Goal: Task Accomplishment & Management: Manage account settings

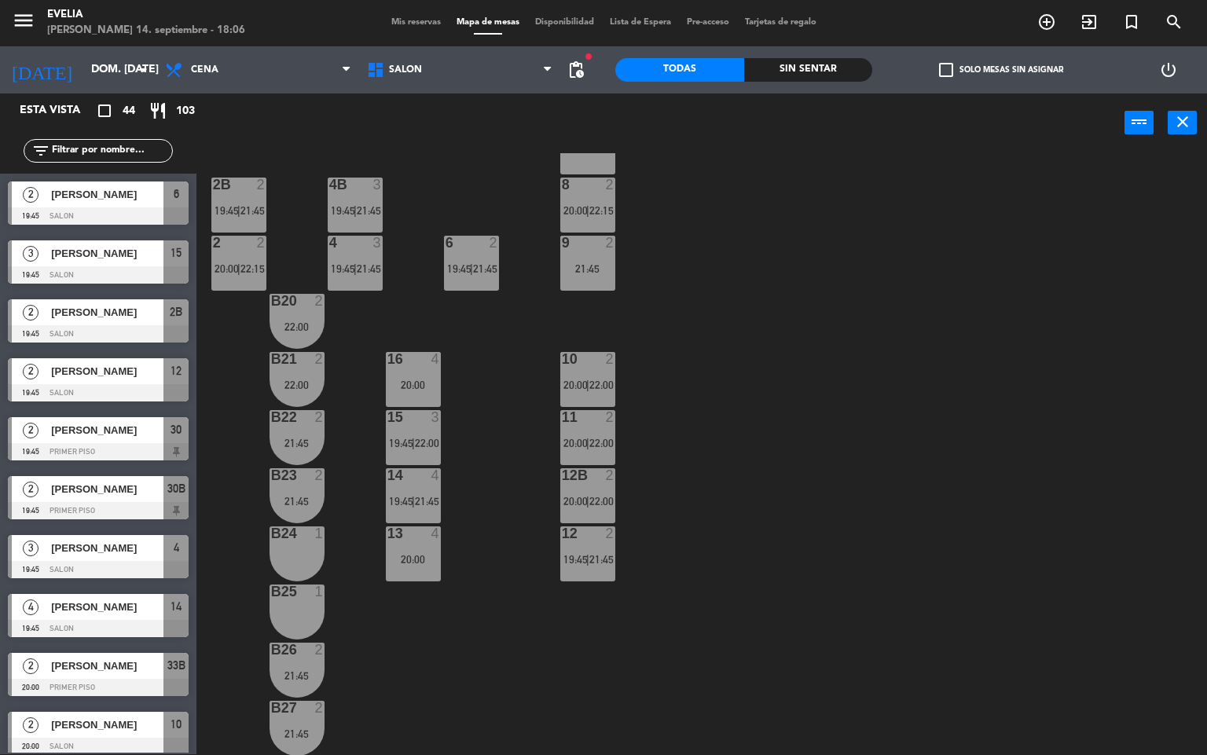
scroll to position [439, 0]
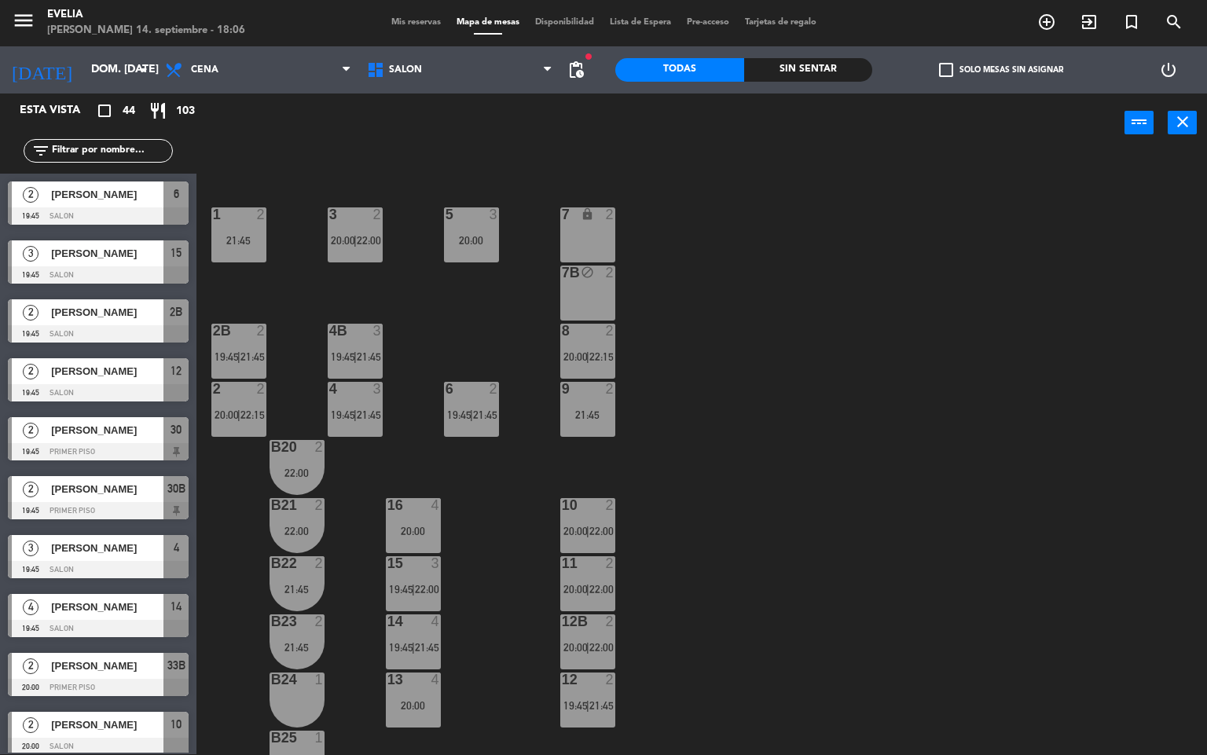
click at [493, 387] on div "2" at bounding box center [493, 389] width 9 height 14
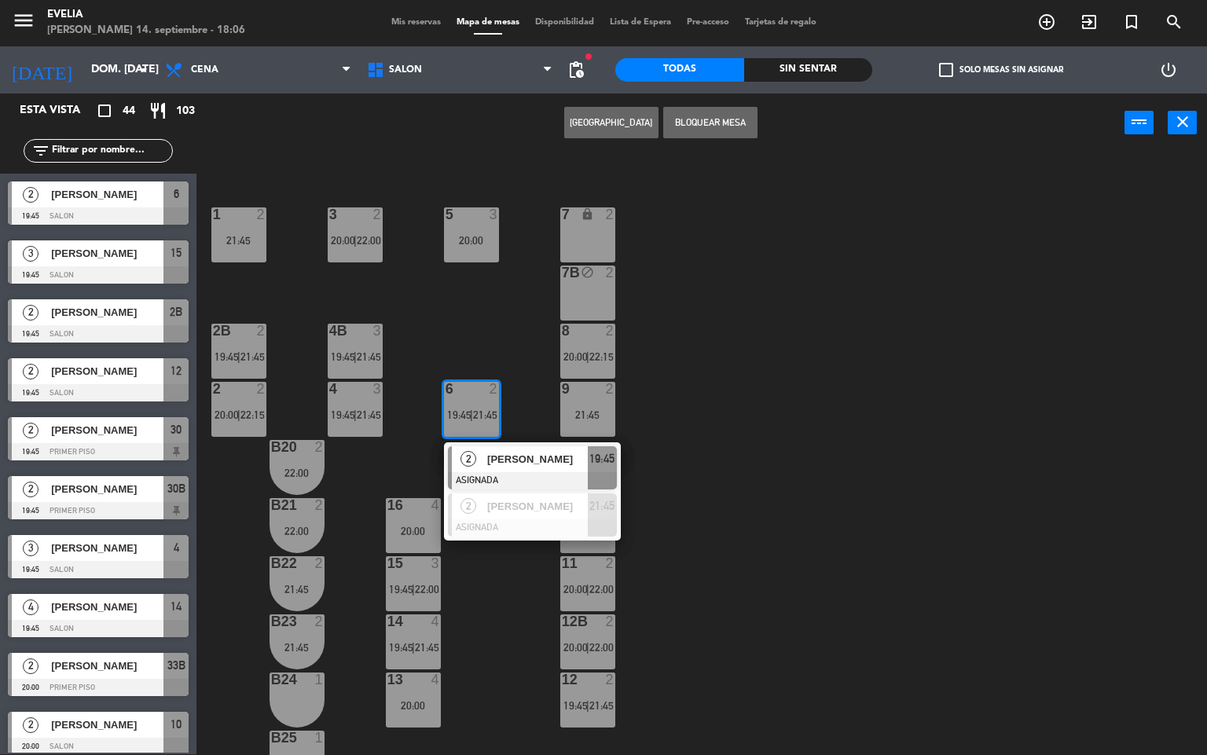
click at [526, 464] on span "[PERSON_NAME]" at bounding box center [537, 459] width 101 height 16
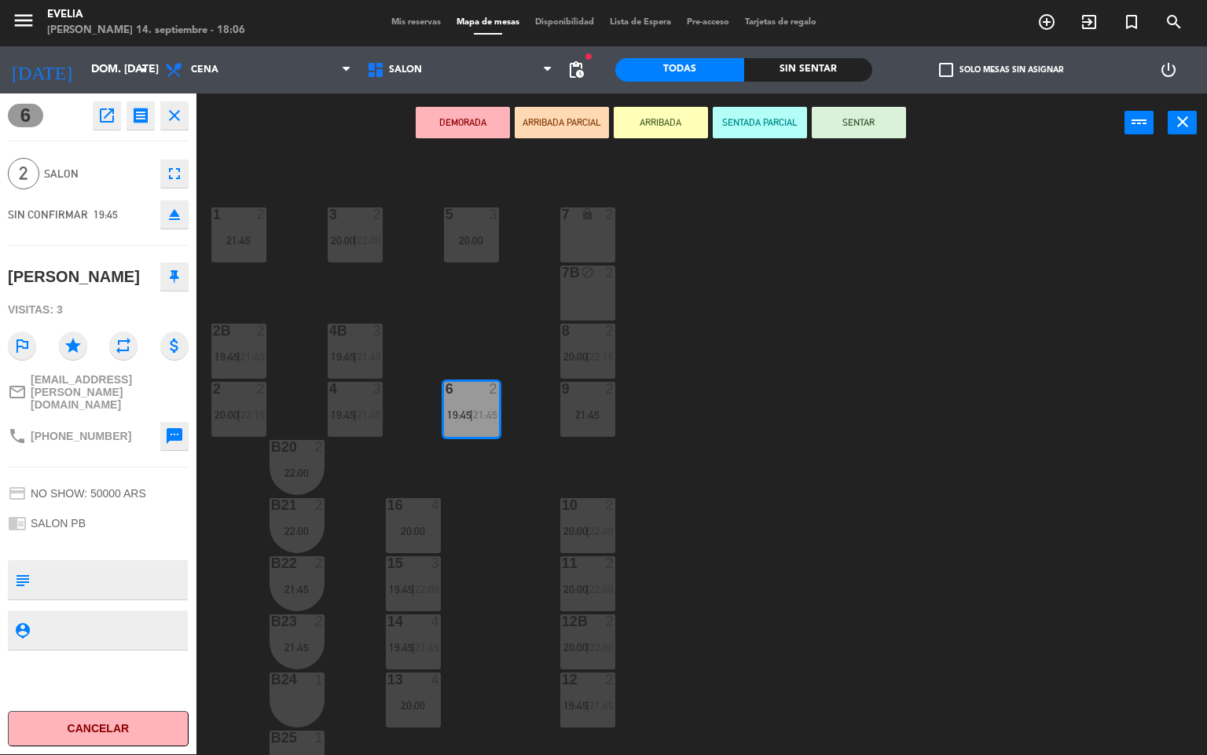
click at [587, 413] on div "21:45" at bounding box center [587, 414] width 55 height 11
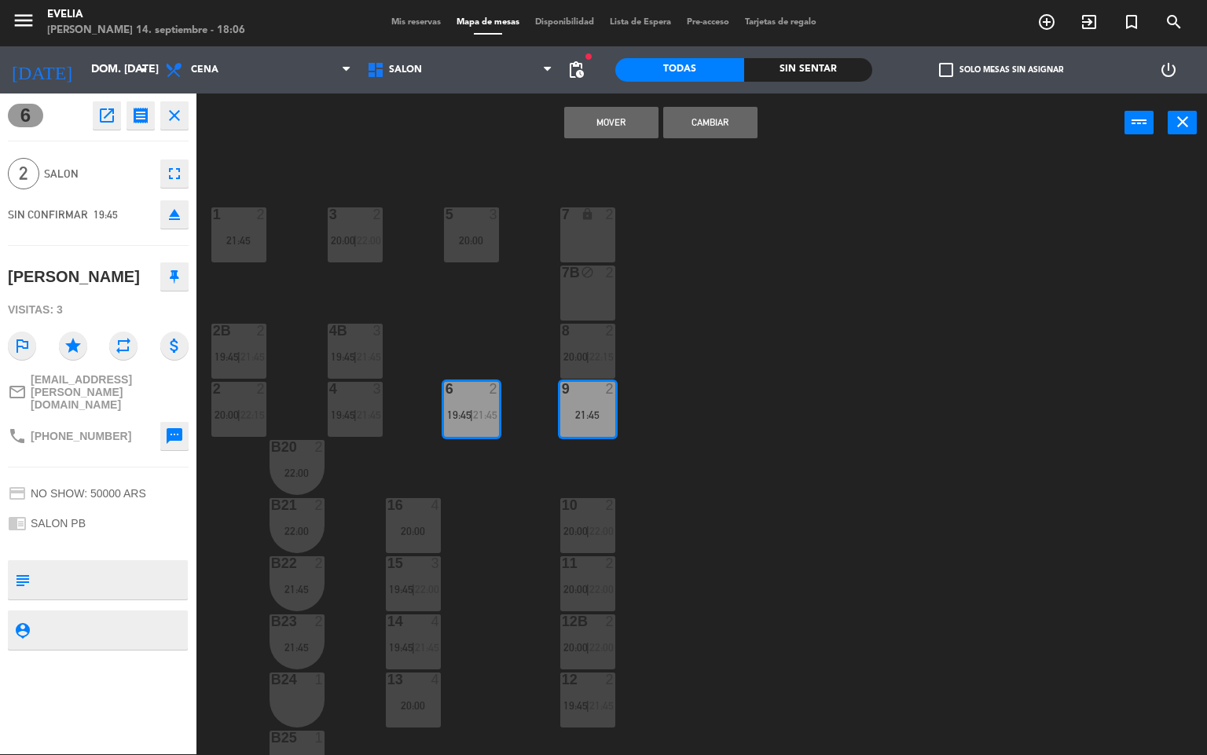
click at [621, 123] on button "Mover" at bounding box center [611, 122] width 94 height 31
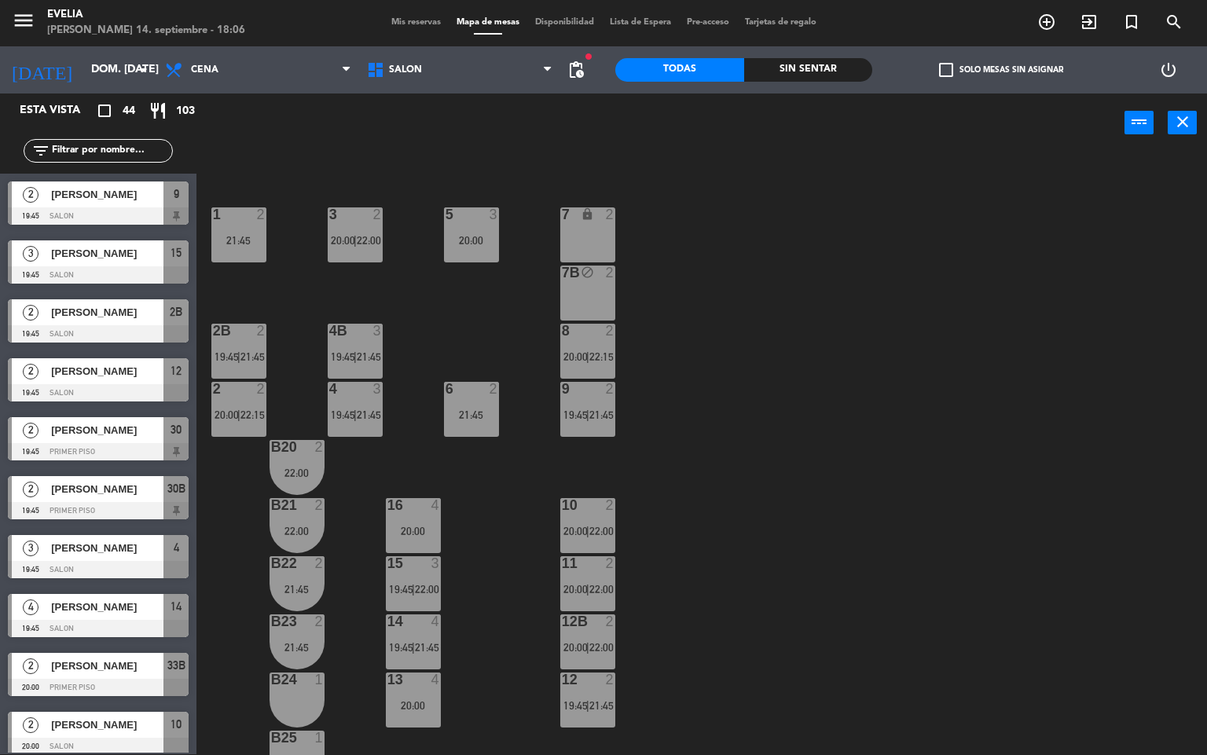
click at [359, 342] on div "4B 3 19:45 | 21:45" at bounding box center [355, 351] width 55 height 55
click at [721, 436] on div "34 2 22:00 33B 2 20:00 | 22:15 33 2 20:30 44 lock 1 32B 2 20:00 | 22:00 32 2 21…" at bounding box center [707, 454] width 998 height 602
drag, startPoint x: 753, startPoint y: 214, endPoint x: 735, endPoint y: 234, distance: 26.2
click at [753, 214] on div "34 2 22:00 33B 2 20:00 | 22:15 33 2 20:30 44 lock 1 32B 2 20:00 | 22:00 32 2 21…" at bounding box center [707, 454] width 998 height 602
drag, startPoint x: 901, startPoint y: 241, endPoint x: 863, endPoint y: 229, distance: 39.7
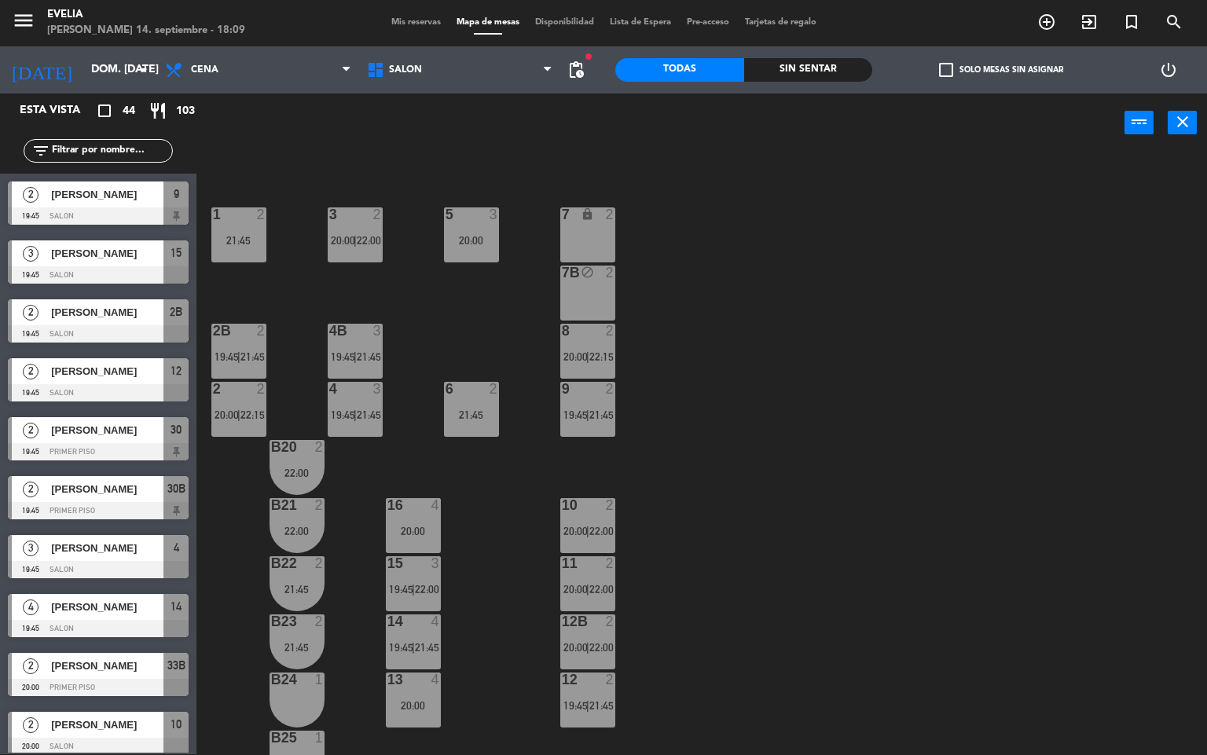
click at [901, 240] on div "34 2 22:00 33B 2 20:00 | 22:15 33 2 20:30 44 lock 1 32B 2 20:00 | 22:00 32 2 21…" at bounding box center [707, 454] width 998 height 602
click at [418, 27] on div "Mis reservas Mapa de mesas Disponibilidad Lista de Espera Pre-acceso Tarjetas d…" at bounding box center [603, 23] width 441 height 14
click at [418, 19] on span "Mis reservas" at bounding box center [415, 22] width 65 height 9
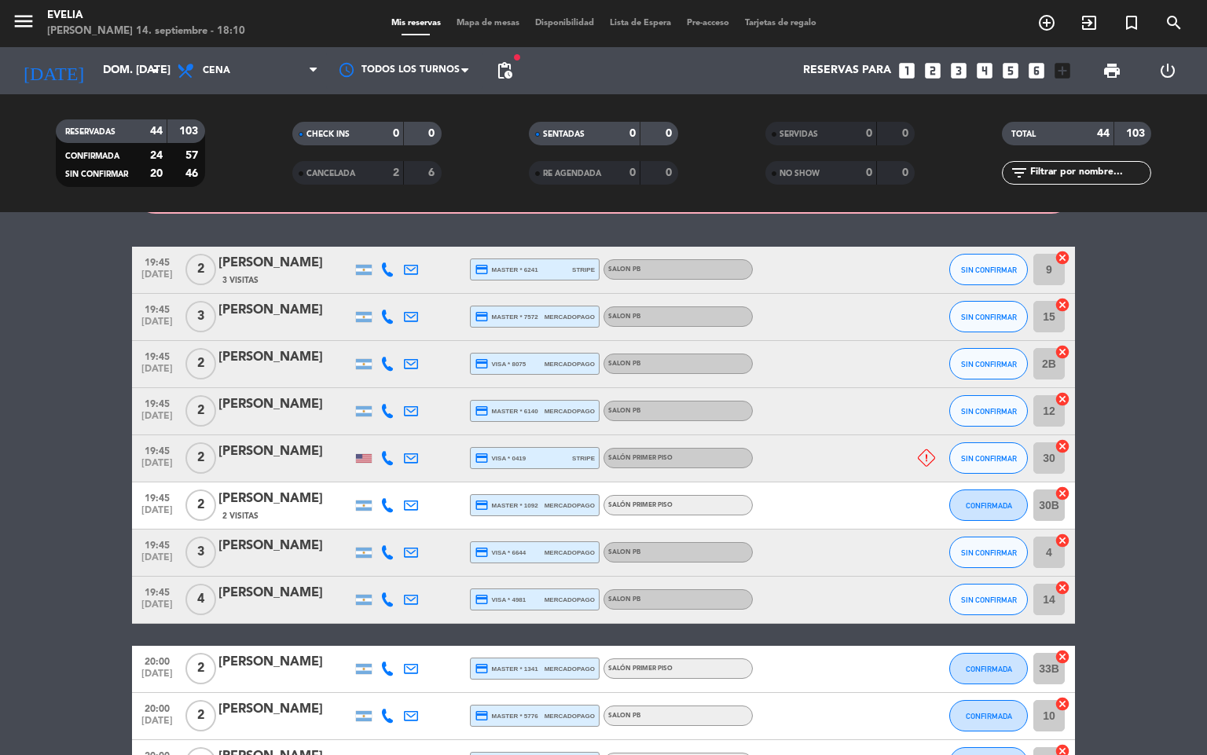
scroll to position [100, 0]
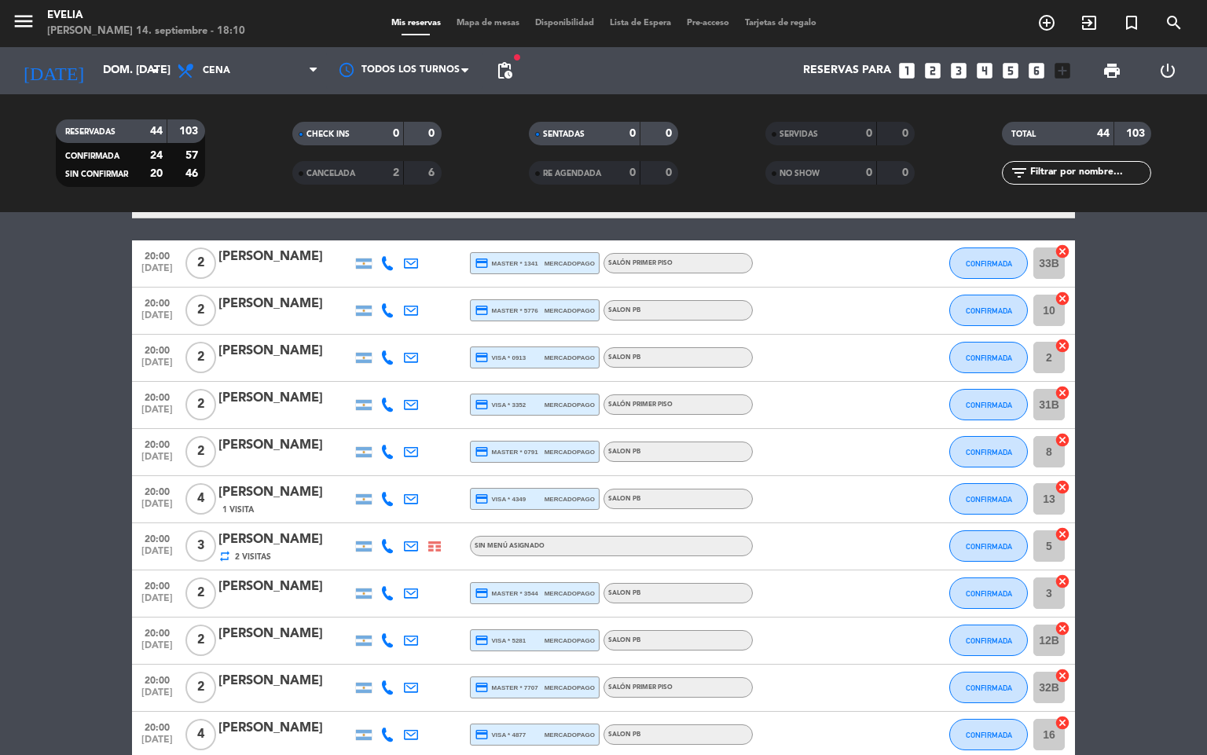
scroll to position [507, 0]
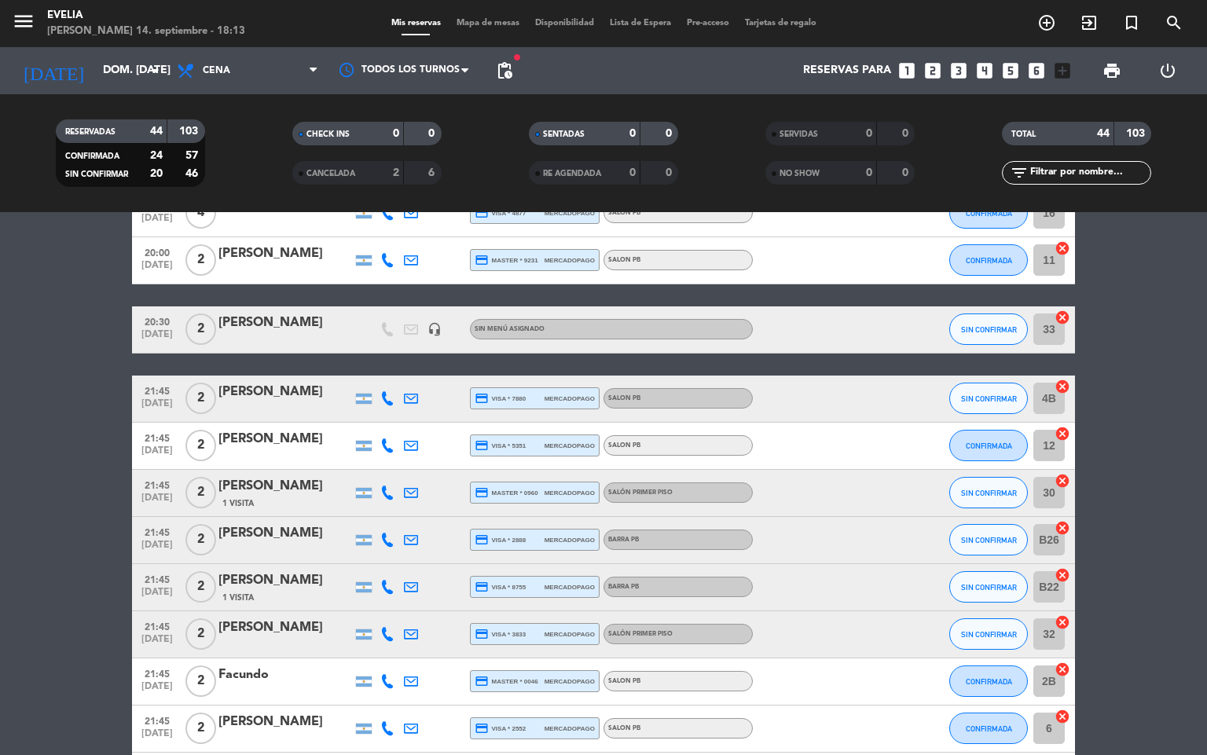
scroll to position [1035, 0]
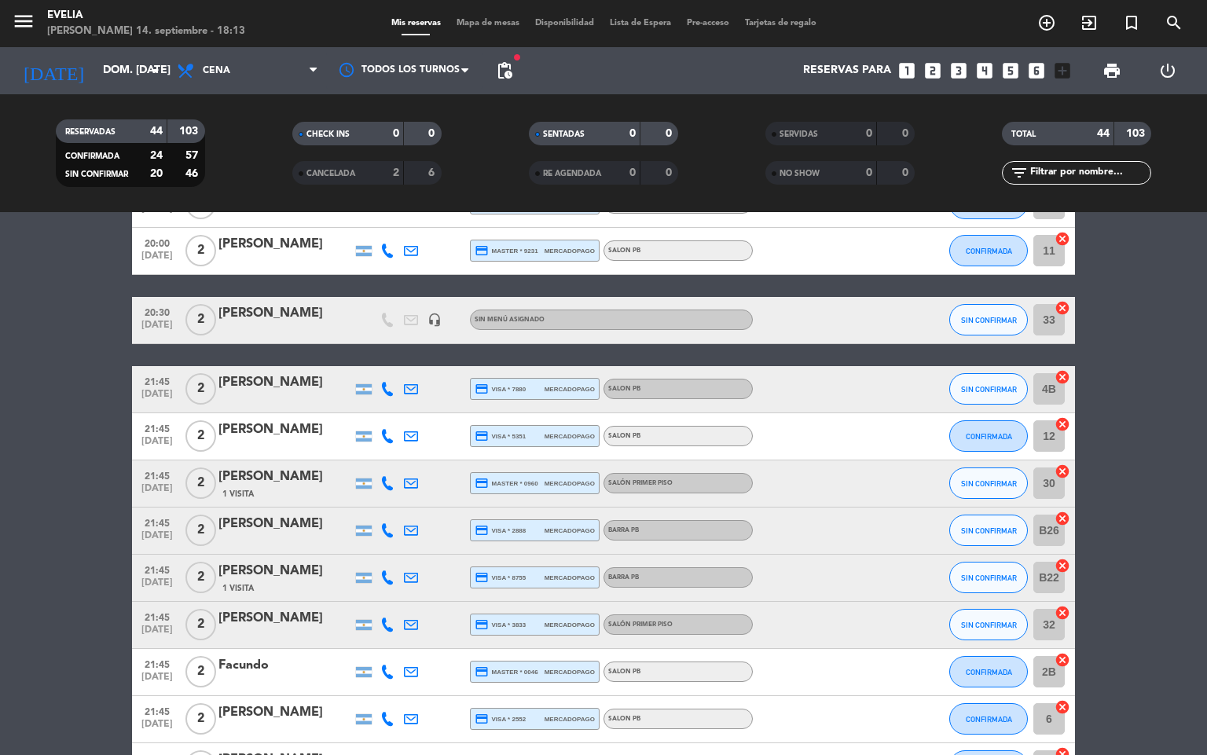
click at [434, 319] on icon "headset_mic" at bounding box center [434, 320] width 14 height 14
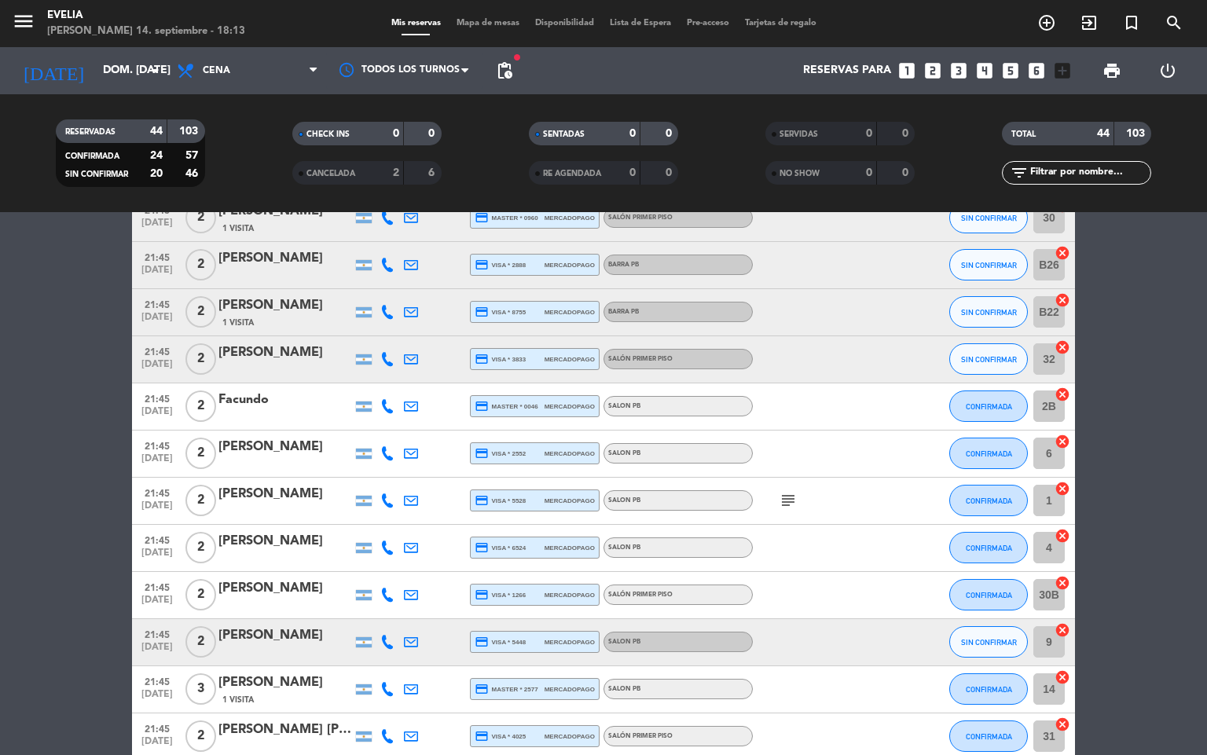
scroll to position [1330, 0]
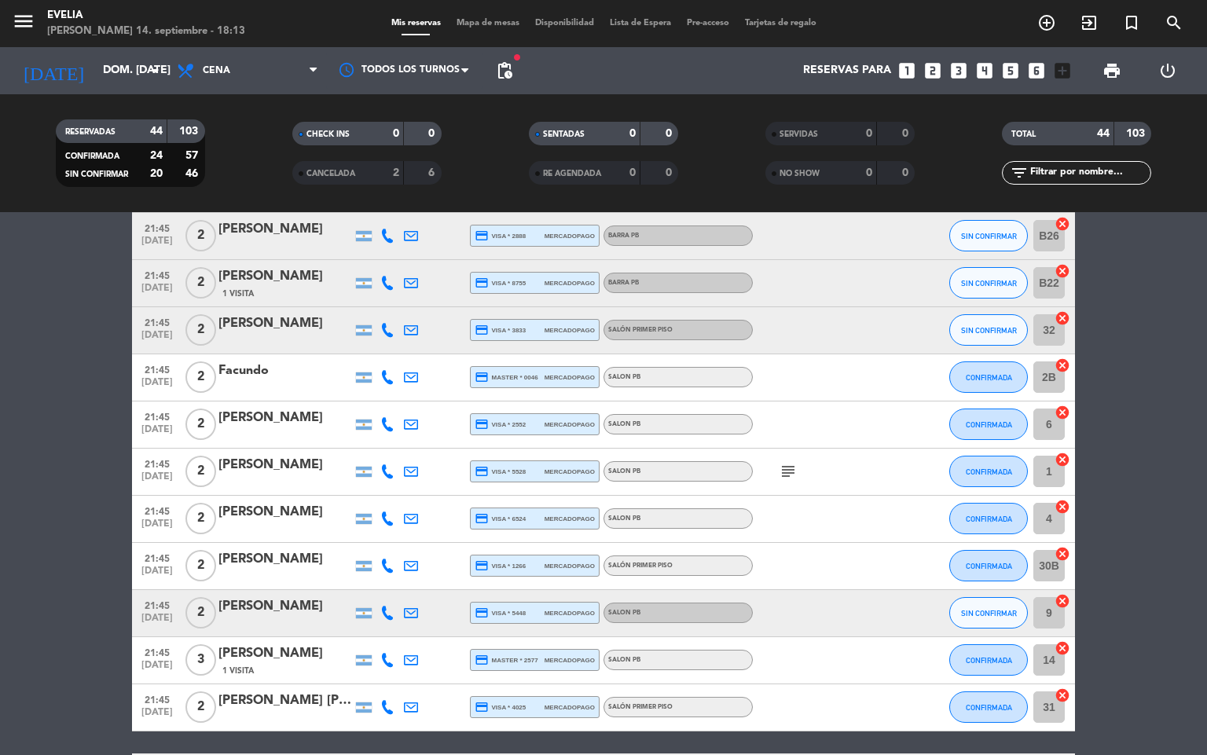
click at [782, 481] on icon "subject" at bounding box center [787, 471] width 19 height 19
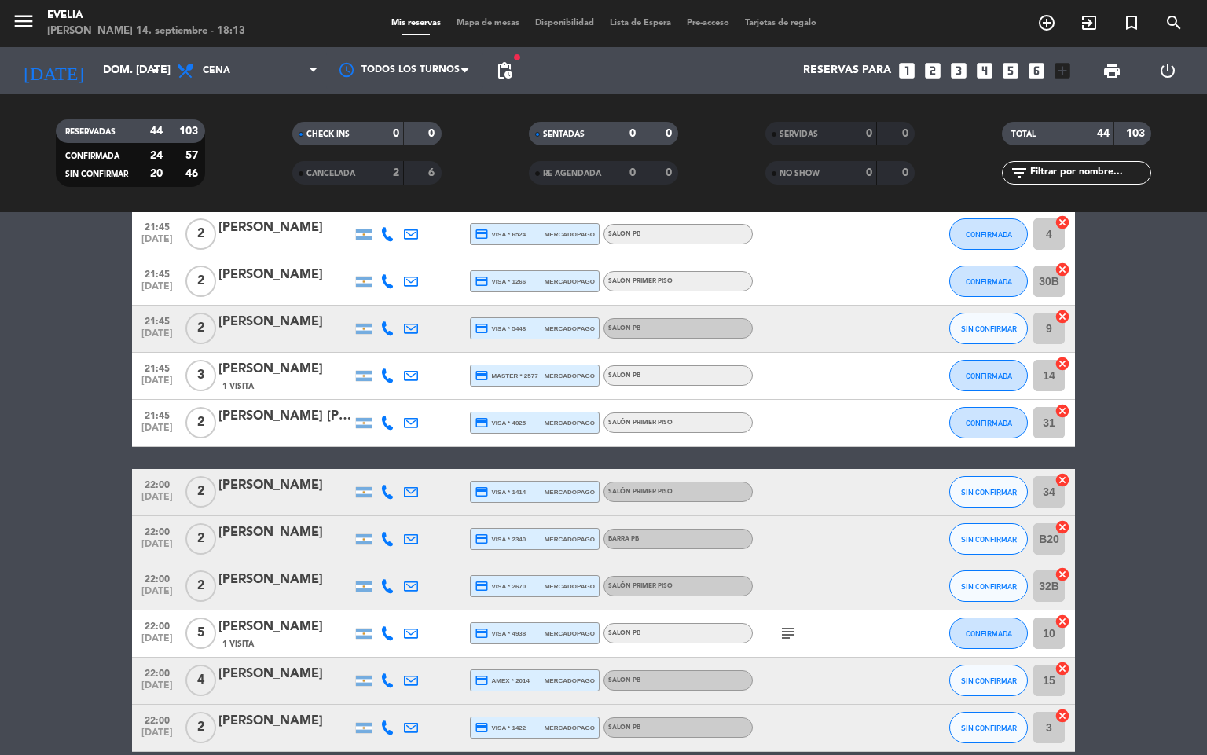
scroll to position [1853, 0]
